Goal: Contribute content: Add original content to the website for others to see

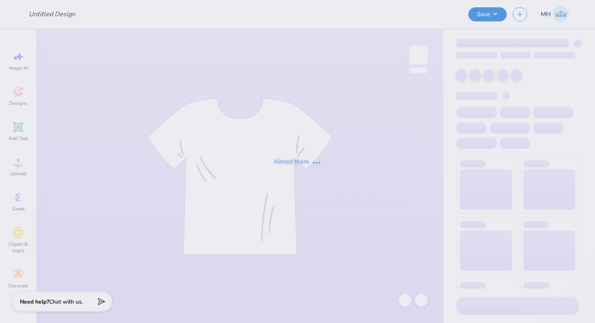
type input "Dk"
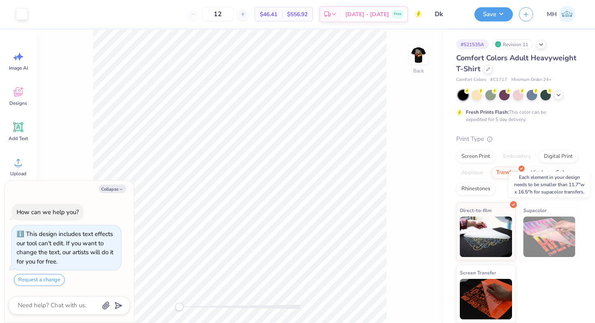
click at [533, 237] on img at bounding box center [549, 236] width 52 height 40
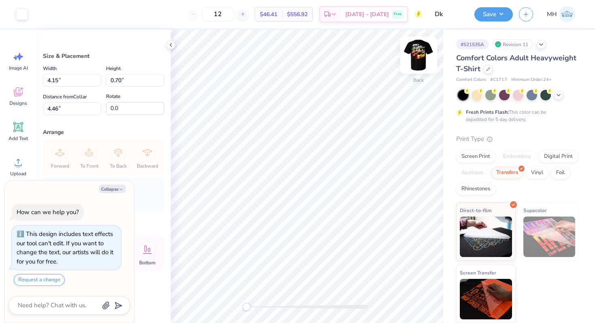
click at [417, 64] on img at bounding box center [418, 55] width 32 height 32
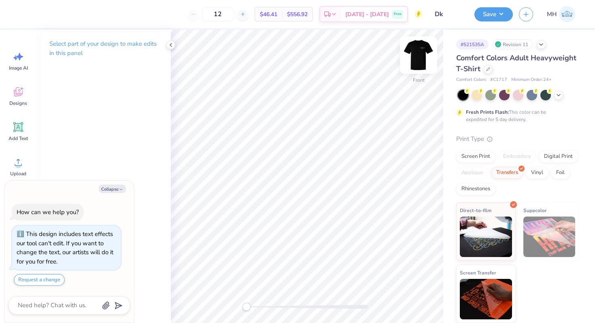
type textarea "x"
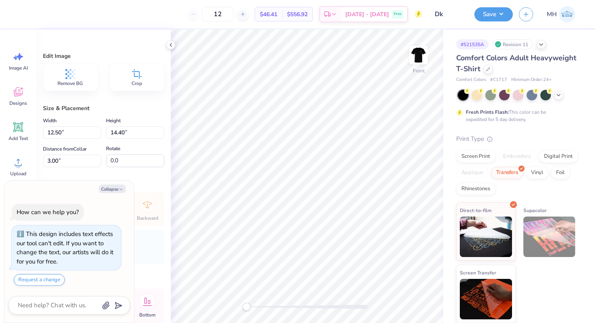
click at [525, 245] on img at bounding box center [549, 236] width 52 height 40
click at [60, 133] on input "12.50" at bounding box center [72, 132] width 58 height 13
type input "11.7"
type textarea "x"
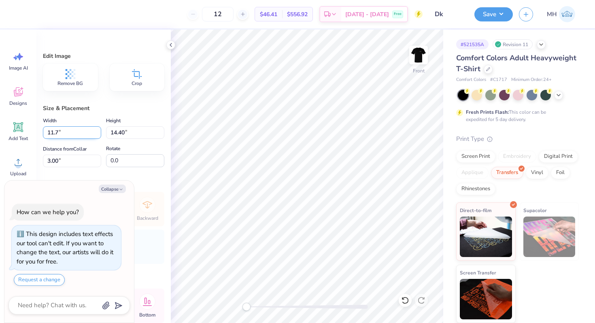
type input "11.70"
type input "13.48"
type input "3.46"
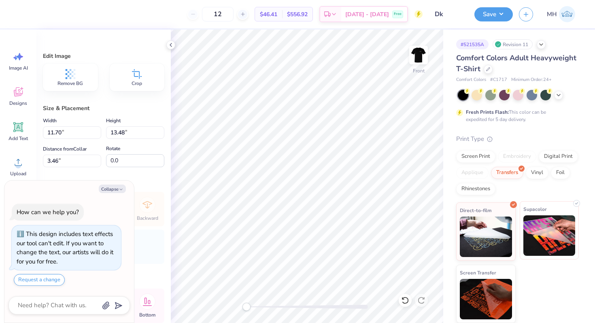
click at [551, 227] on img at bounding box center [549, 235] width 52 height 40
click at [541, 278] on div "Direct-to-film Supacolor Screen Transfer" at bounding box center [517, 262] width 123 height 121
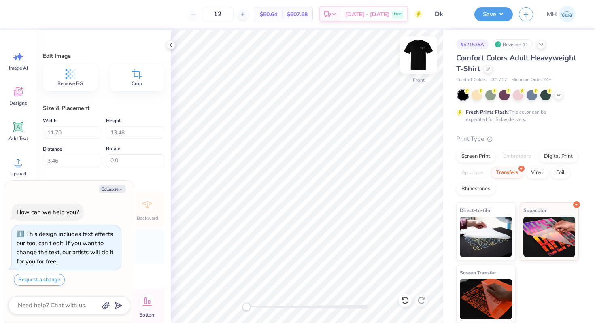
click at [414, 57] on img at bounding box center [418, 55] width 32 height 32
type textarea "x"
